Goal: Entertainment & Leisure: Consume media (video, audio)

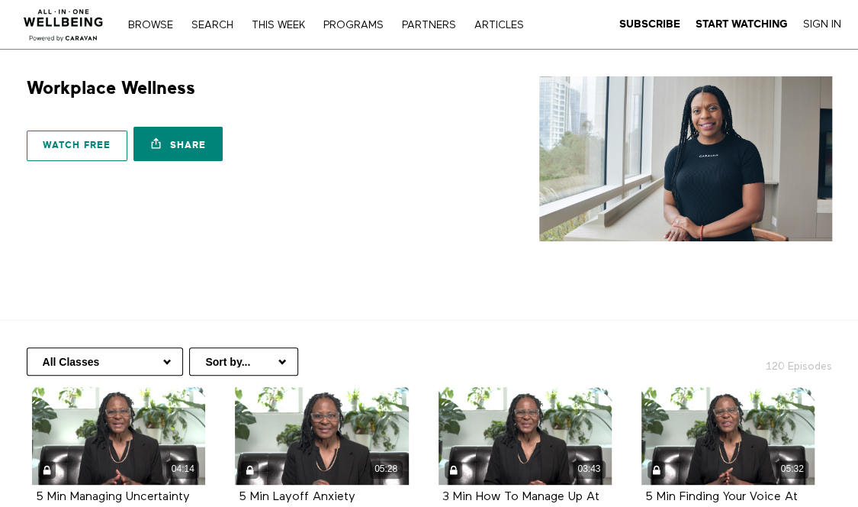
click at [108, 142] on link "Watch free" at bounding box center [77, 145] width 101 height 31
click at [160, 25] on link "Browse" at bounding box center [151, 25] width 60 height 11
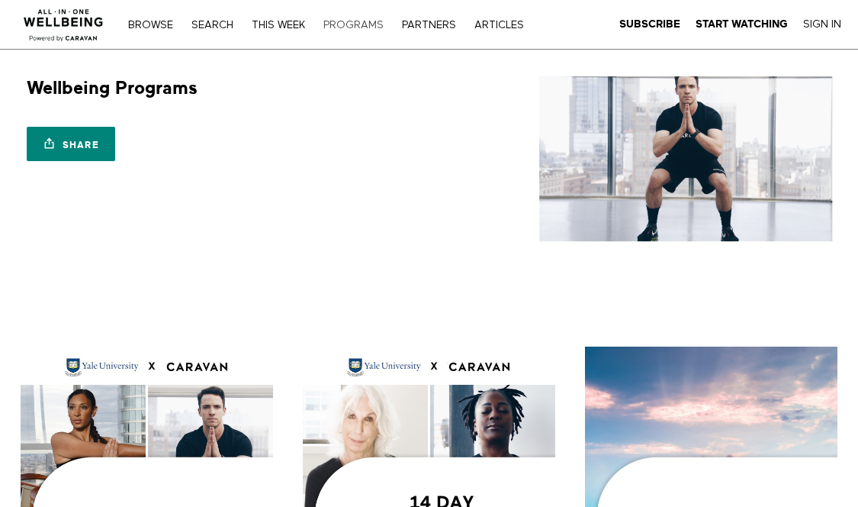
click at [365, 20] on link "PROGRAMS" at bounding box center [354, 25] width 76 height 11
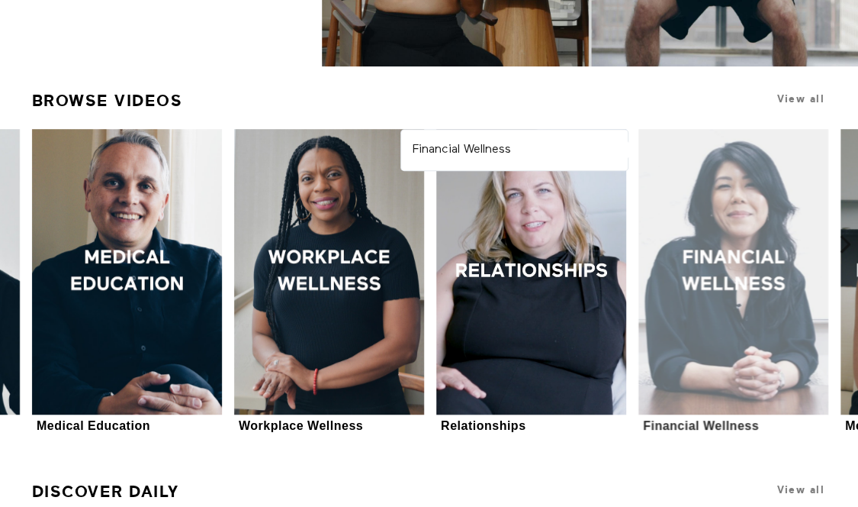
scroll to position [610, 0]
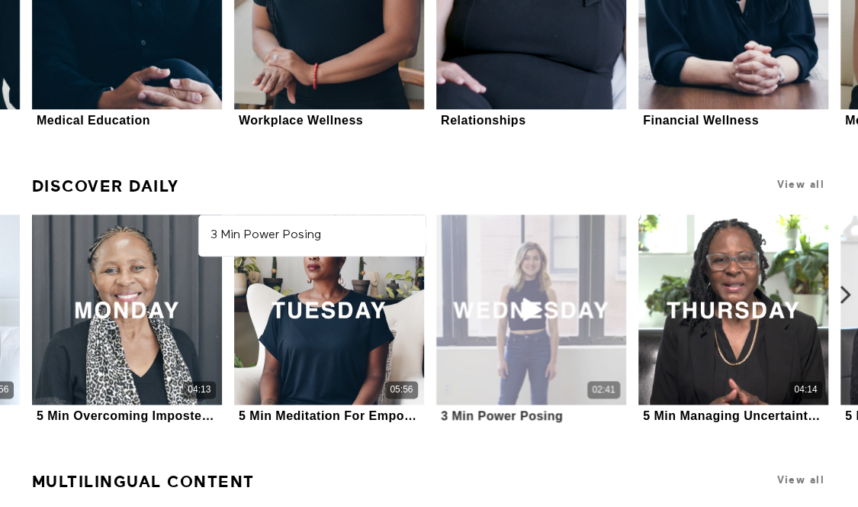
click at [542, 296] on icon at bounding box center [531, 309] width 46 height 27
